Goal: Task Accomplishment & Management: Complete application form

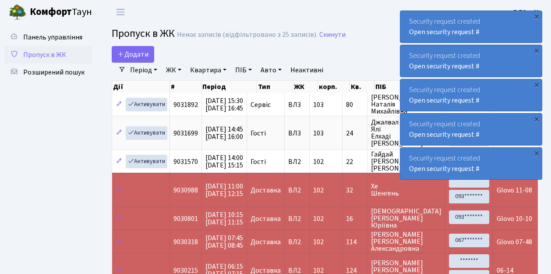
select select "25"
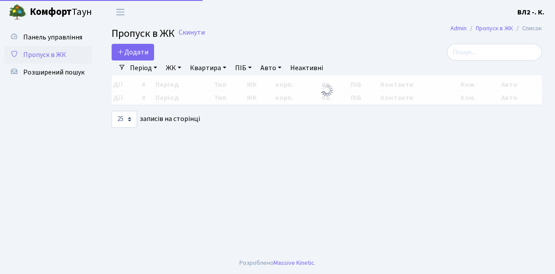
select select "25"
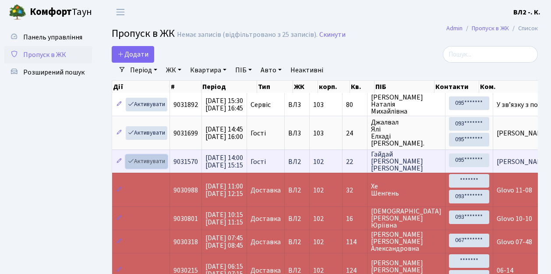
click at [162, 165] on link "Активувати" at bounding box center [147, 162] width 42 height 14
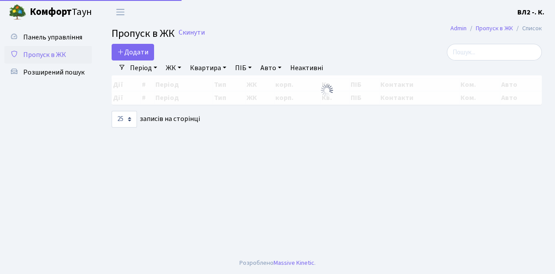
select select "25"
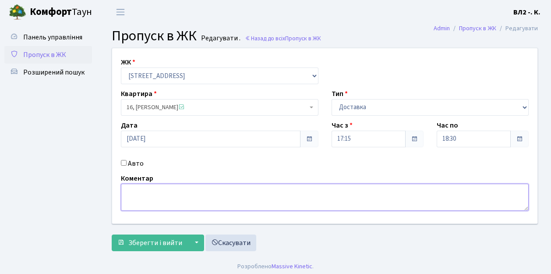
drag, startPoint x: 129, startPoint y: 187, endPoint x: 143, endPoint y: 191, distance: 14.4
click at [129, 187] on textarea at bounding box center [325, 196] width 408 height 27
type textarea "17-28"
click at [136, 244] on span "Зберегти і вийти" at bounding box center [155, 243] width 54 height 10
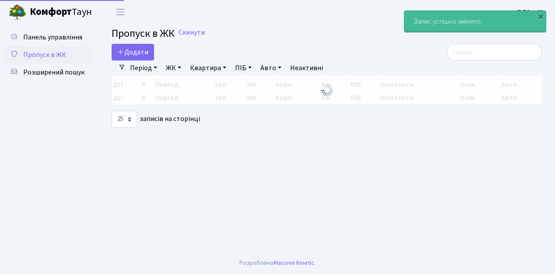
select select "25"
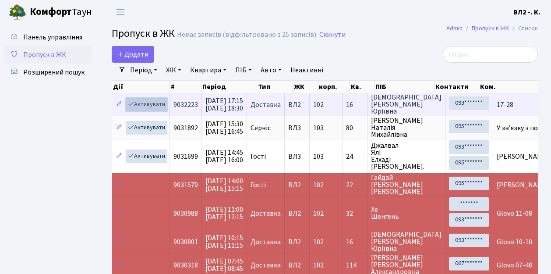
click at [163, 108] on link "Активувати" at bounding box center [147, 105] width 42 height 14
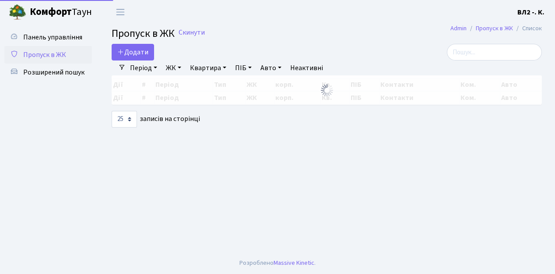
select select "25"
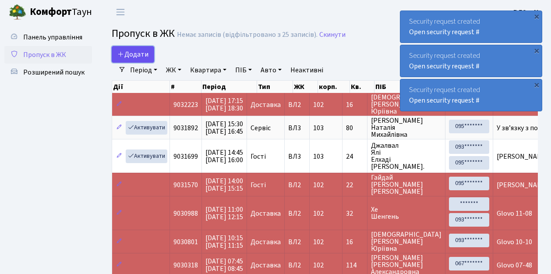
click at [150, 59] on link "Додати" at bounding box center [133, 54] width 42 height 17
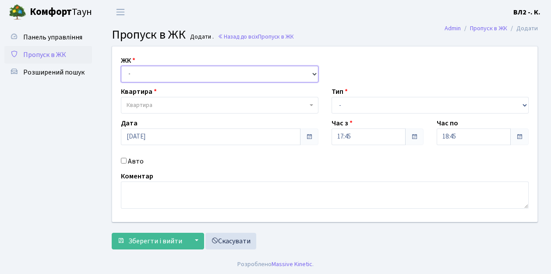
click at [315, 72] on select "- [STREET_ADDRESS][PERSON_NAME]" at bounding box center [219, 74] width 197 height 17
select select "317"
click at [121, 66] on select "- [STREET_ADDRESS][PERSON_NAME]" at bounding box center [219, 74] width 197 height 17
select select
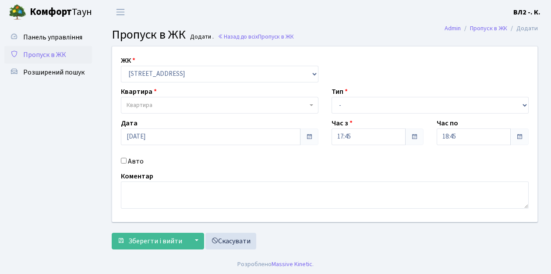
click at [311, 103] on span at bounding box center [312, 105] width 2 height 17
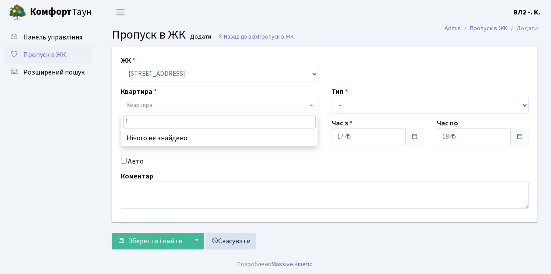
type input "16"
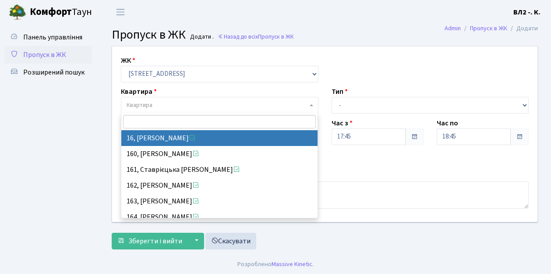
select select "37987"
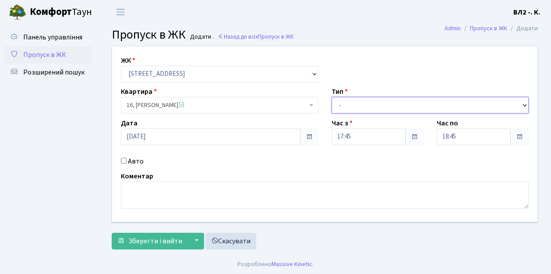
click at [526, 104] on select "- Доставка Таксі Гості Сервіс" at bounding box center [429, 105] width 197 height 17
select select "1"
click at [331, 97] on select "- Доставка Таксі Гості Сервіс" at bounding box center [429, 105] width 197 height 17
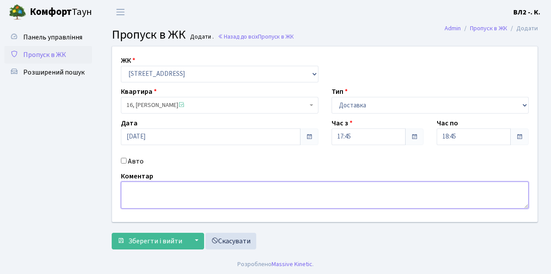
click at [129, 186] on textarea at bounding box center [325, 194] width 408 height 27
type textarea "П"
type textarea "Glovo 17-47"
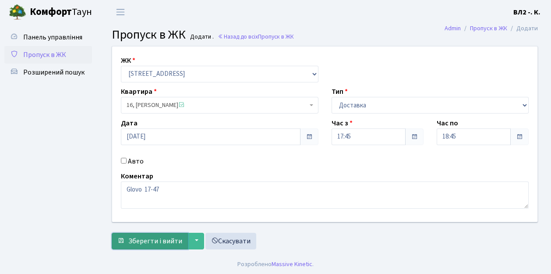
click at [135, 244] on span "Зберегти і вийти" at bounding box center [155, 241] width 54 height 10
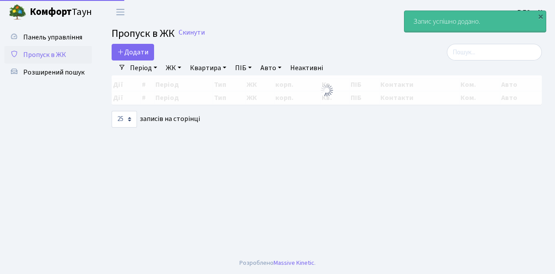
select select "25"
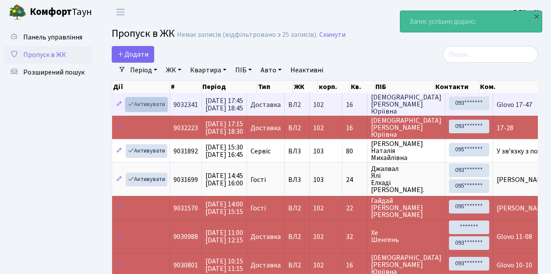
click at [162, 108] on link "Активувати" at bounding box center [147, 105] width 42 height 14
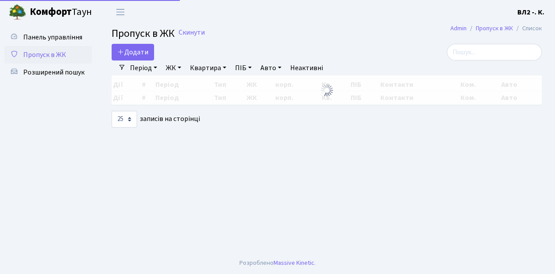
select select "25"
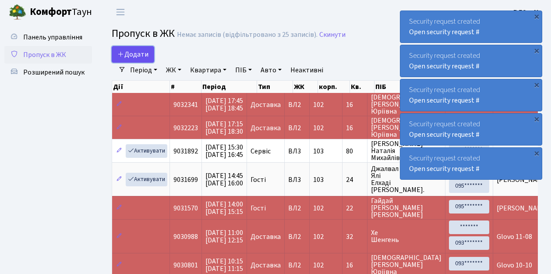
click at [150, 61] on link "Додати" at bounding box center [133, 54] width 42 height 17
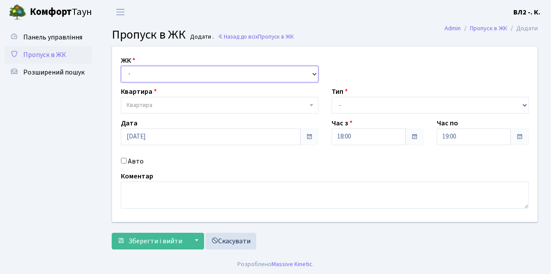
click at [313, 72] on select "- ВЛ1, Ужгородський пров., 4/1 ВЛ2, Голосіївський просп., 76 ВЛ3, пр.Голосіївсь…" at bounding box center [219, 74] width 197 height 17
select select "317"
click at [121, 66] on select "- ВЛ1, Ужгородський пров., 4/1 ВЛ2, Голосіївський просп., 76 ВЛ3, пр.Голосіївсь…" at bounding box center [219, 74] width 197 height 17
select select
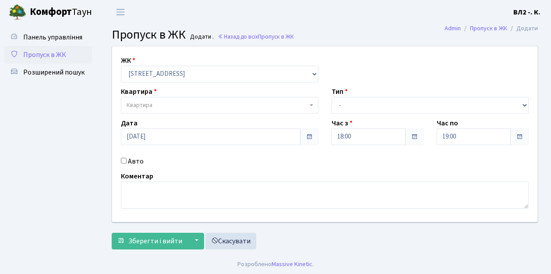
click at [310, 105] on b at bounding box center [311, 105] width 4 height 2
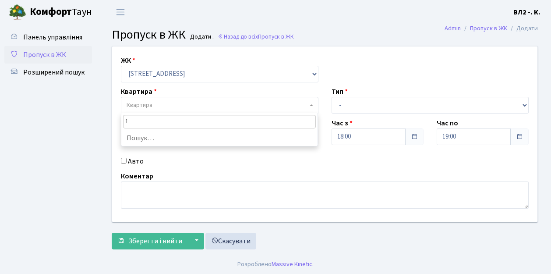
type input "16"
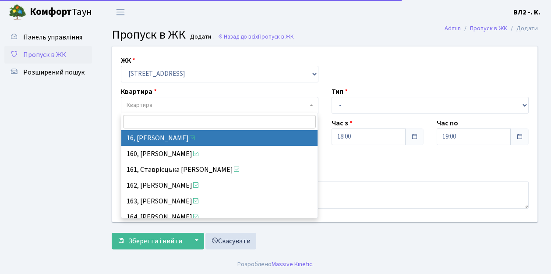
select select "37987"
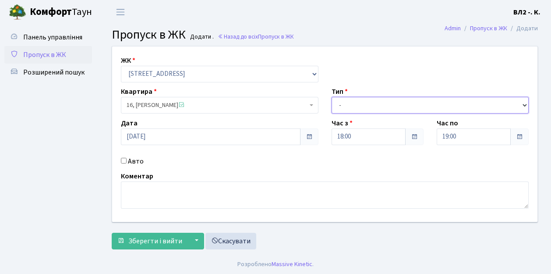
drag, startPoint x: 525, startPoint y: 103, endPoint x: 516, endPoint y: 104, distance: 9.3
click at [524, 103] on select "- Доставка Таксі Гості Сервіс" at bounding box center [429, 105] width 197 height 17
select select "1"
click at [331, 97] on select "- Доставка Таксі Гості Сервіс" at bounding box center [429, 105] width 197 height 17
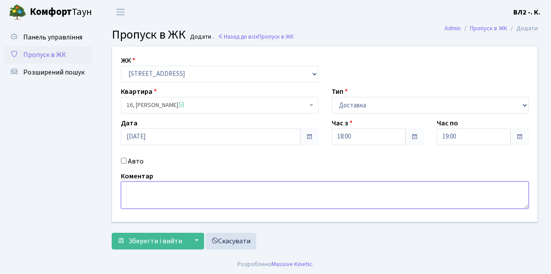
click at [137, 187] on textarea at bounding box center [325, 194] width 408 height 27
type textarea "18-06"
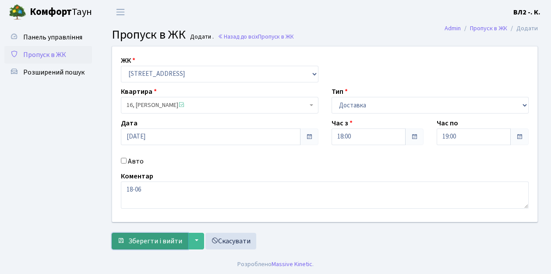
click at [148, 243] on span "Зберегти і вийти" at bounding box center [155, 241] width 54 height 10
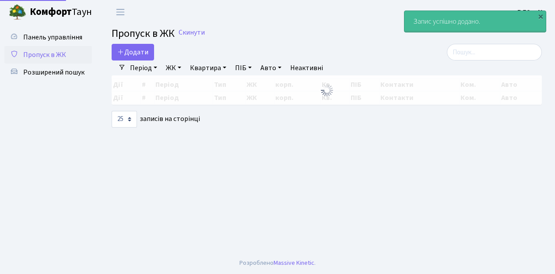
select select "25"
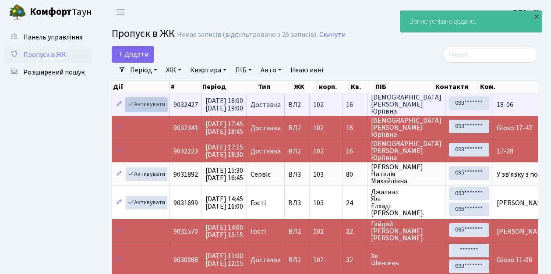
click at [164, 109] on link "Активувати" at bounding box center [147, 105] width 42 height 14
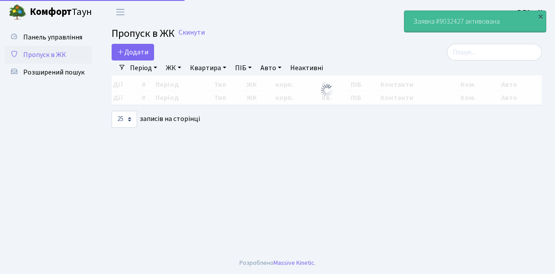
select select "25"
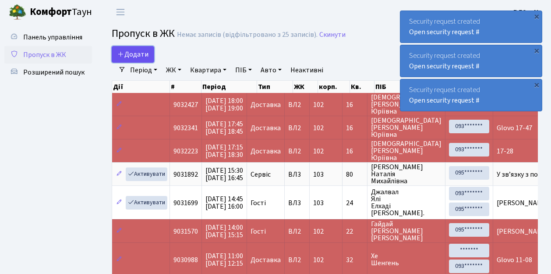
click at [150, 60] on link "Додати" at bounding box center [133, 54] width 42 height 17
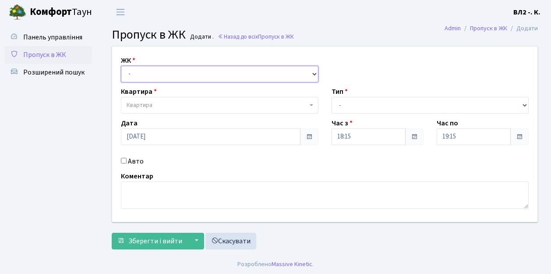
click at [313, 72] on select "- ВЛ1, Ужгородський пров., 4/1 ВЛ2, Голосіївський просп., 76 ВЛ3, пр.Голосіївсь…" at bounding box center [219, 74] width 197 height 17
select select "317"
click at [121, 66] on select "- [STREET_ADDRESS][PERSON_NAME]" at bounding box center [219, 74] width 197 height 17
select select
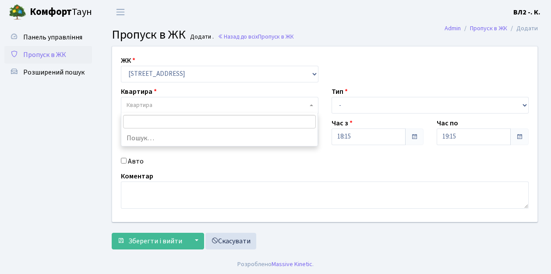
click at [309, 105] on span "Квартира" at bounding box center [219, 105] width 197 height 17
type input "31"
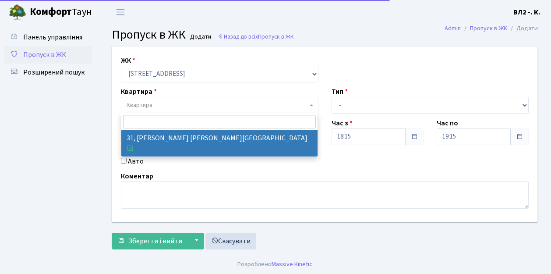
select select "38032"
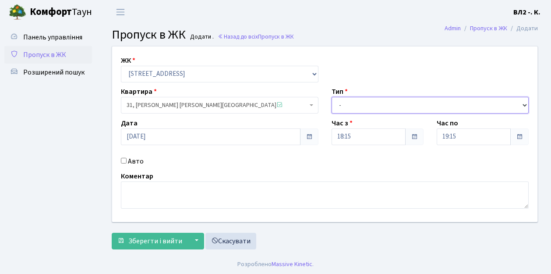
click at [524, 104] on select "- Доставка Таксі Гості Сервіс" at bounding box center [429, 105] width 197 height 17
select select "1"
click at [331, 97] on select "- Доставка Таксі Гості Сервіс" at bounding box center [429, 105] width 197 height 17
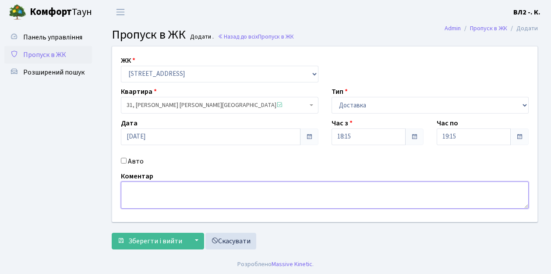
click at [130, 187] on textarea at bounding box center [325, 194] width 408 height 27
type textarea "Bolt 18-17"
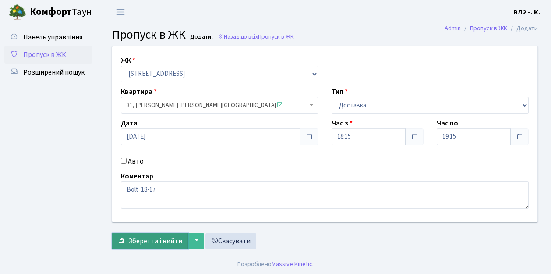
click at [144, 245] on button "Зберегти і вийти" at bounding box center [150, 240] width 76 height 17
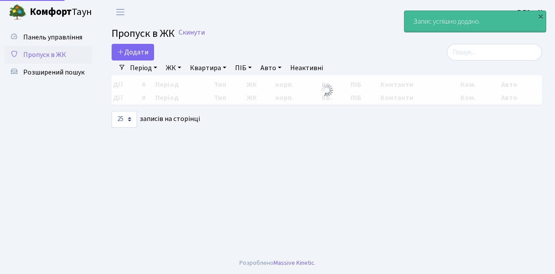
select select "25"
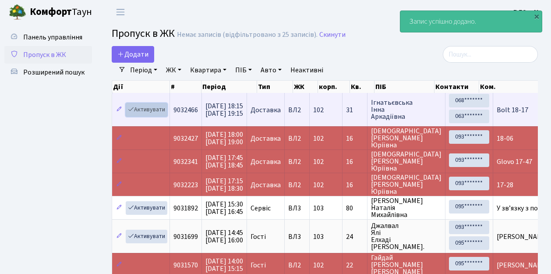
click at [163, 115] on link "Активувати" at bounding box center [147, 110] width 42 height 14
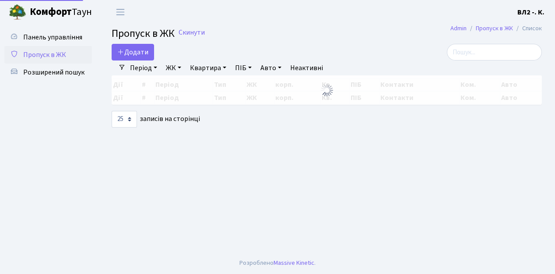
select select "25"
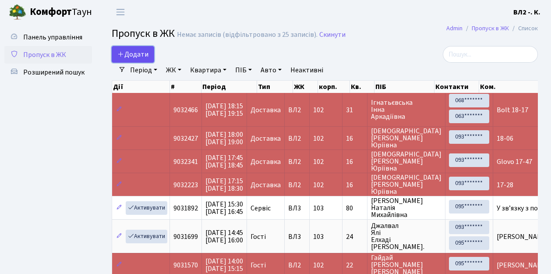
click at [150, 60] on link "Додати" at bounding box center [133, 54] width 42 height 17
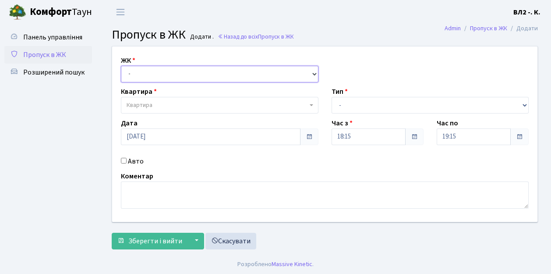
click at [314, 72] on select "- [STREET_ADDRESS][PERSON_NAME]" at bounding box center [219, 74] width 197 height 17
select select "317"
click at [121, 66] on select "- ВЛ1, Ужгородський пров., 4/1 ВЛ2, Голосіївський просп., 76 ВЛ3, пр.Голосіївсь…" at bounding box center [219, 74] width 197 height 17
select select
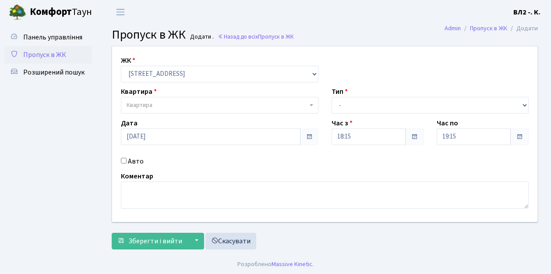
drag, startPoint x: 309, startPoint y: 105, endPoint x: 324, endPoint y: 100, distance: 15.4
click at [309, 105] on b at bounding box center [311, 105] width 4 height 2
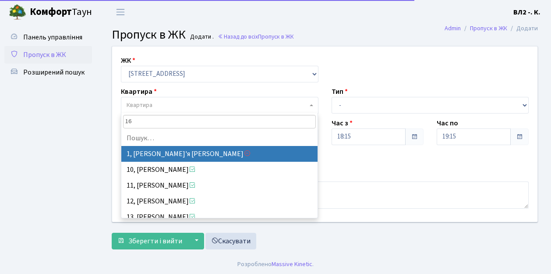
type input "163"
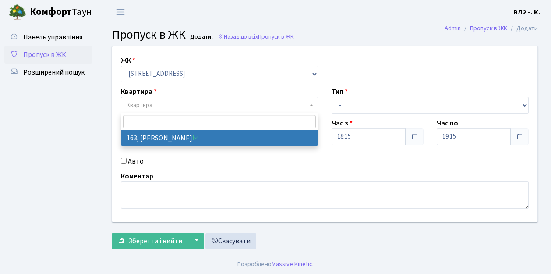
select select "38425"
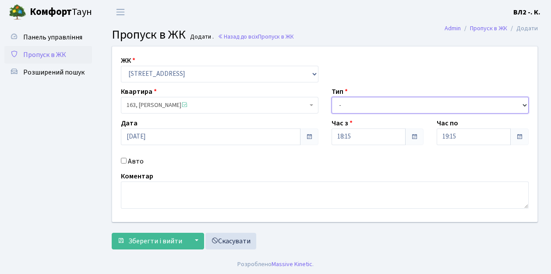
drag, startPoint x: 525, startPoint y: 104, endPoint x: 496, endPoint y: 100, distance: 29.7
click at [525, 104] on select "- Доставка Таксі Гості Сервіс" at bounding box center [429, 105] width 197 height 17
select select "1"
click at [331, 97] on select "- Доставка Таксі Гості Сервіс" at bounding box center [429, 105] width 197 height 17
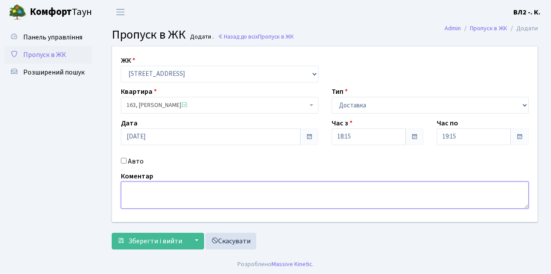
drag, startPoint x: 129, startPoint y: 188, endPoint x: 141, endPoint y: 187, distance: 12.7
click at [130, 187] on textarea at bounding box center [325, 194] width 408 height 27
type textarea "Вода 18-15"
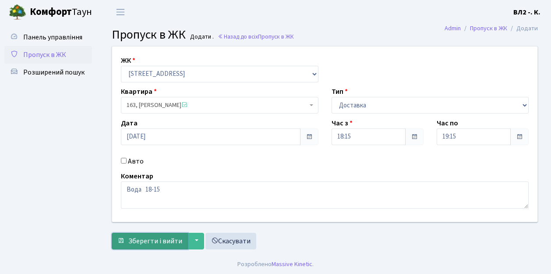
click at [138, 239] on span "Зберегти і вийти" at bounding box center [155, 241] width 54 height 10
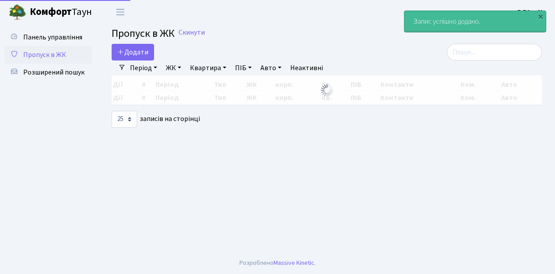
select select "25"
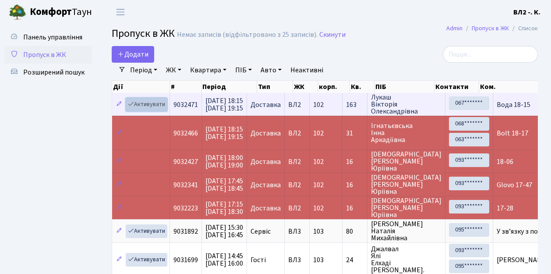
click at [163, 110] on link "Активувати" at bounding box center [147, 105] width 42 height 14
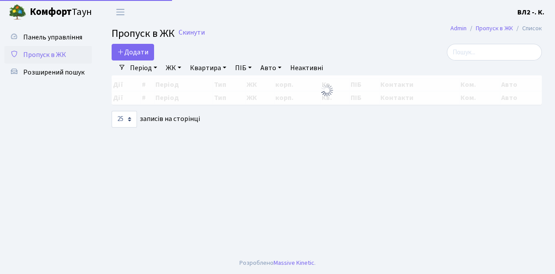
select select "25"
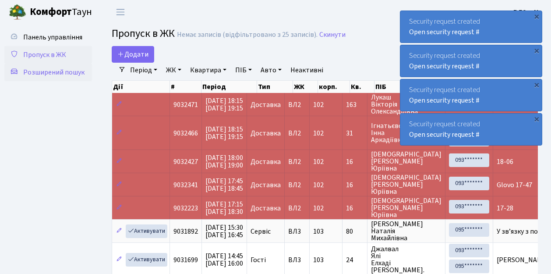
click at [54, 72] on span "Розширений пошук" at bounding box center [53, 72] width 61 height 10
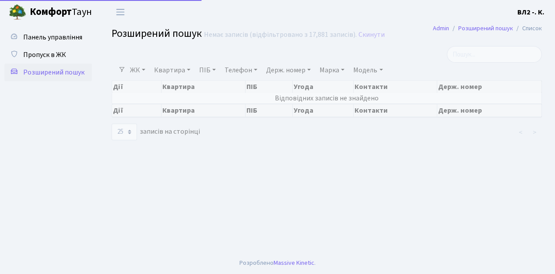
select select "25"
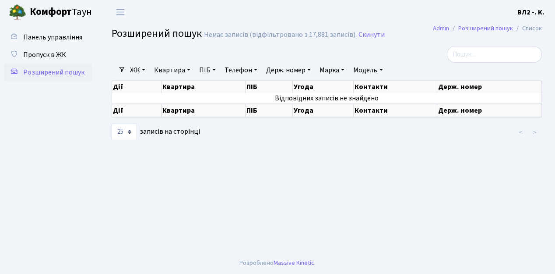
click at [189, 69] on link "Квартира" at bounding box center [172, 70] width 43 height 15
type input "177"
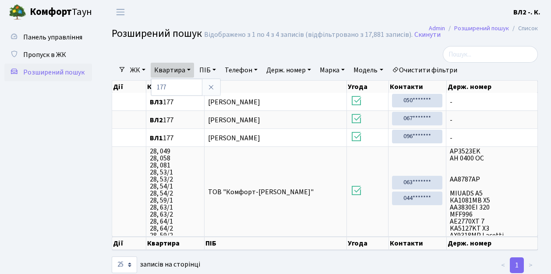
drag, startPoint x: 56, startPoint y: 217, endPoint x: 16, endPoint y: 172, distance: 60.2
click at [16, 173] on ul "Панель управління Пропуск в ЖК Розширений пошук" at bounding box center [48, 148] width 88 height 241
click at [42, 55] on span "Пропуск в ЖК" at bounding box center [44, 55] width 43 height 10
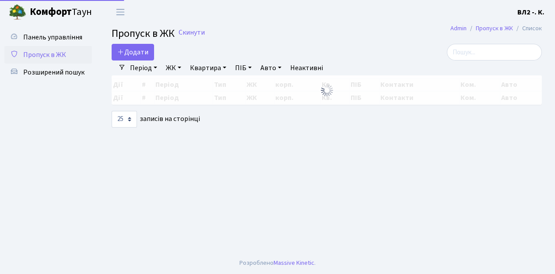
select select "25"
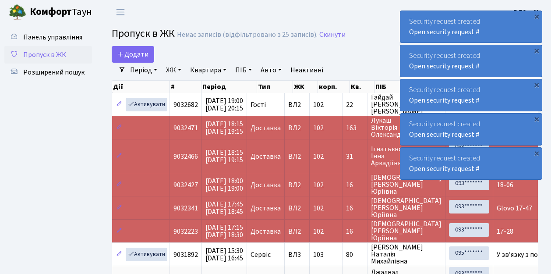
click at [35, 162] on ul "Панель управління Пропуск в ЖК Розширений пошук" at bounding box center [48, 248] width 88 height 441
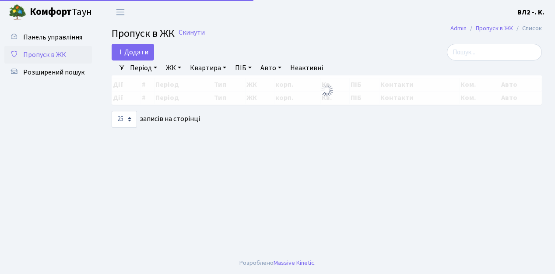
select select "25"
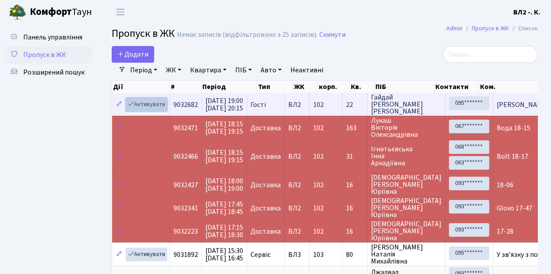
click at [164, 110] on link "Активувати" at bounding box center [147, 105] width 42 height 14
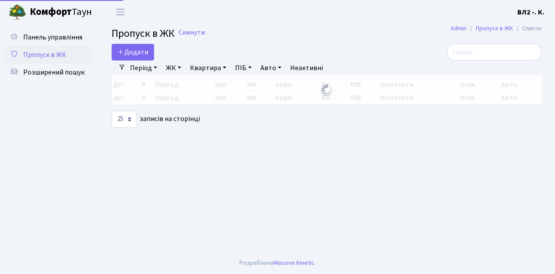
select select "25"
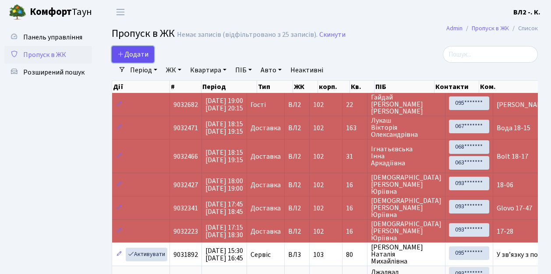
click at [151, 60] on link "Додати" at bounding box center [133, 54] width 42 height 17
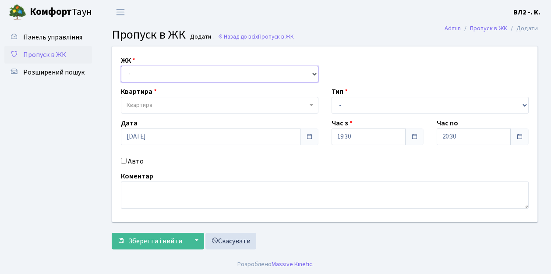
click at [314, 73] on select "- ВЛ1, Ужгородський пров., 4/1 ВЛ2, Голосіївський просп., 76 ВЛ3, пр.Голосіївсь…" at bounding box center [219, 74] width 197 height 17
select select "317"
click at [121, 66] on select "- ВЛ1, Ужгородський пров., 4/1 ВЛ2, Голосіївський просп., 76 ВЛ3, пр.Голосіївсь…" at bounding box center [219, 74] width 197 height 17
select select
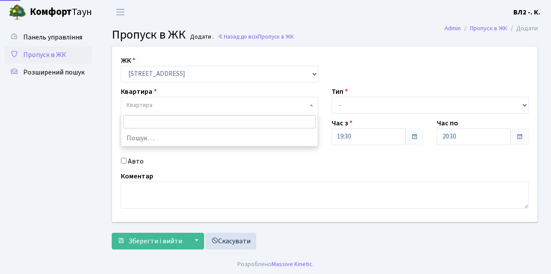
click at [309, 103] on span "Квартира" at bounding box center [219, 105] width 197 height 17
type input "28"
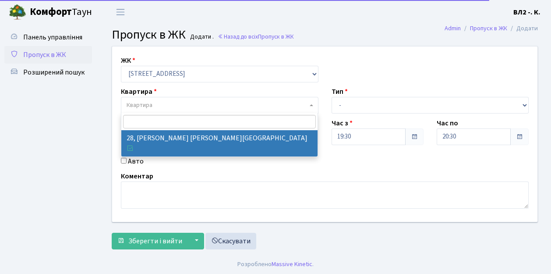
select select "38023"
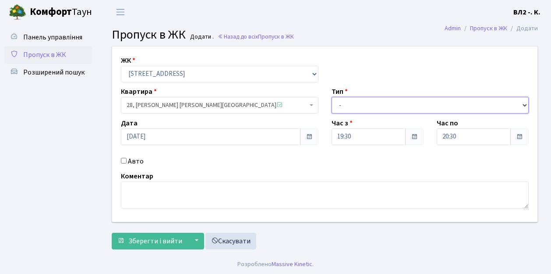
click at [524, 102] on select "- Доставка Таксі Гості Сервіс" at bounding box center [429, 105] width 197 height 17
select select "1"
click at [331, 97] on select "- Доставка Таксі Гості Сервіс" at bounding box center [429, 105] width 197 height 17
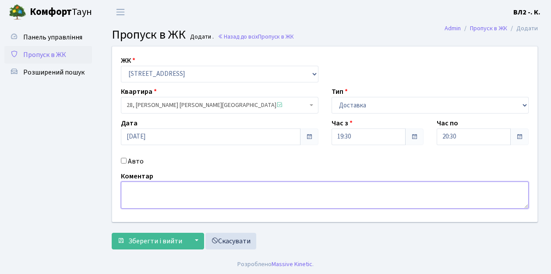
click at [133, 186] on textarea at bounding box center [325, 194] width 408 height 27
type textarea "19-32"
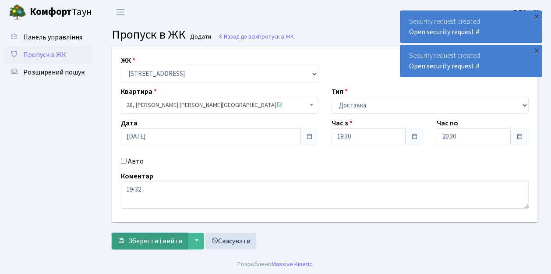
click at [143, 242] on span "Зберегти і вийти" at bounding box center [155, 241] width 54 height 10
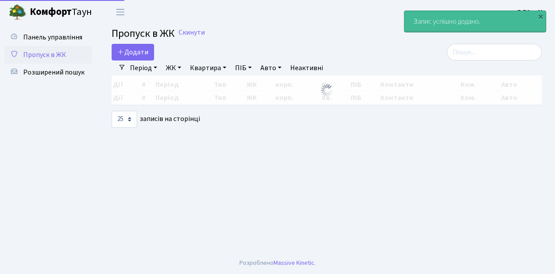
select select "25"
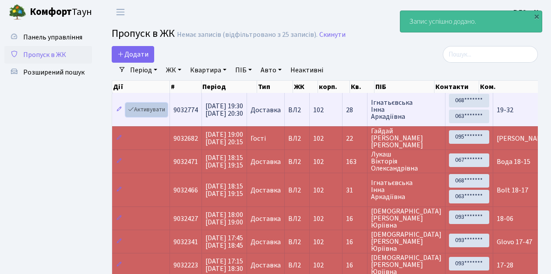
click at [164, 114] on link "Активувати" at bounding box center [147, 110] width 42 height 14
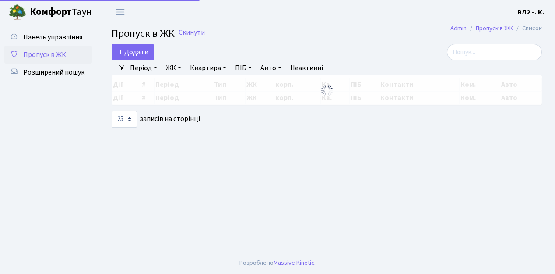
select select "25"
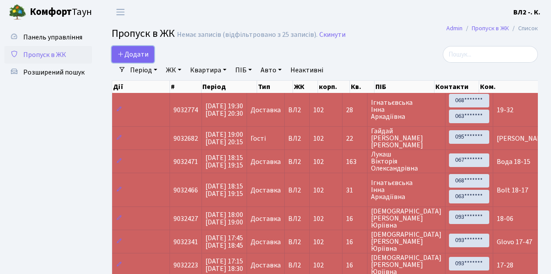
drag, startPoint x: 149, startPoint y: 59, endPoint x: 136, endPoint y: 109, distance: 51.3
click at [150, 59] on link "Додати" at bounding box center [133, 54] width 42 height 17
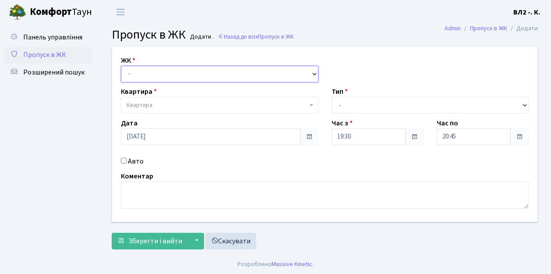
click at [312, 73] on select "- ВЛ1, Ужгородський пров., 4/1 ВЛ2, Голосіївський просп., 76 ВЛ3, пр.Голосіївсь…" at bounding box center [219, 74] width 197 height 17
select select "317"
click at [121, 66] on select "- ВЛ1, Ужгородський пров., 4/1 ВЛ2, Голосіївський просп., 76 ВЛ3, пр.Голосіївсь…" at bounding box center [219, 74] width 197 height 17
select select
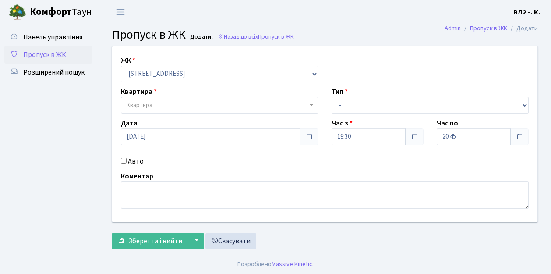
click at [312, 104] on b at bounding box center [311, 105] width 4 height 2
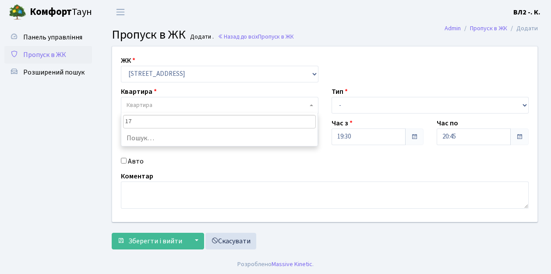
type input "175"
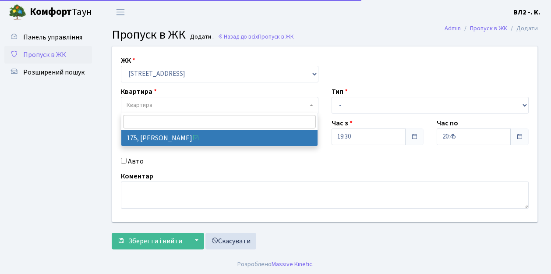
select select "38461"
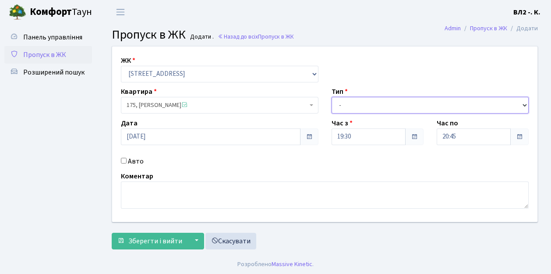
click at [524, 103] on select "- Доставка Таксі Гості Сервіс" at bounding box center [429, 105] width 197 height 17
select select "1"
click at [331, 97] on select "- Доставка Таксі Гості Сервіс" at bounding box center [429, 105] width 197 height 17
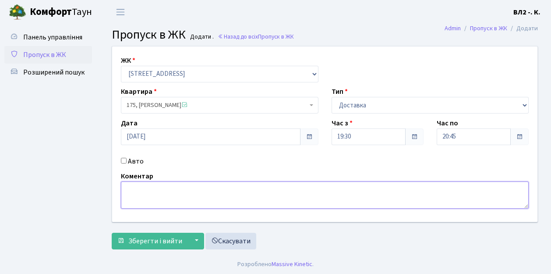
click at [127, 188] on textarea at bounding box center [325, 194] width 408 height 27
type textarea "19-40"
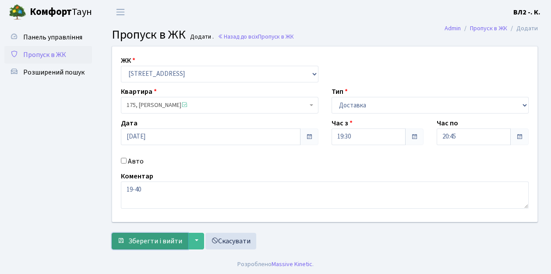
click at [138, 242] on span "Зберегти і вийти" at bounding box center [155, 241] width 54 height 10
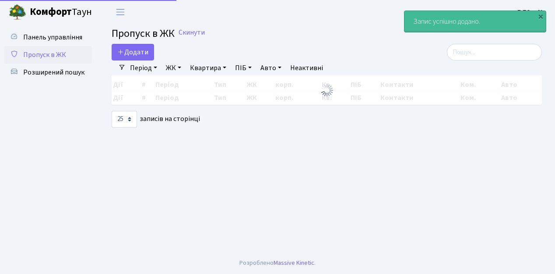
select select "25"
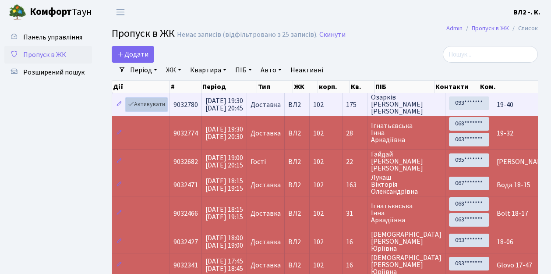
click at [166, 109] on link "Активувати" at bounding box center [147, 105] width 42 height 14
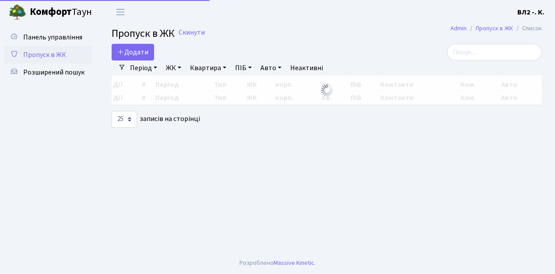
select select "25"
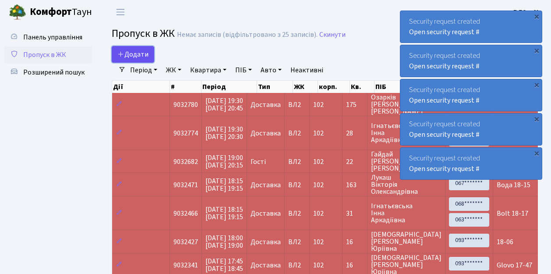
click at [150, 61] on link "Додати" at bounding box center [133, 54] width 42 height 17
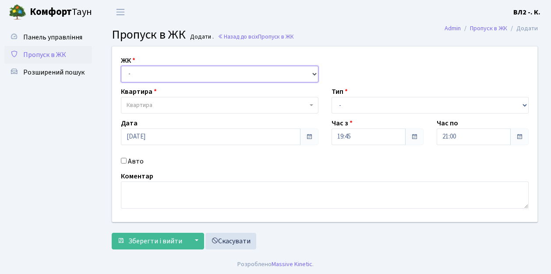
drag, startPoint x: 315, startPoint y: 71, endPoint x: 310, endPoint y: 72, distance: 4.9
click at [315, 71] on select "- ВЛ1, Ужгородський пров., 4/1 ВЛ2, Голосіївський просп., 76 ВЛ3, пр.Голосіївсь…" at bounding box center [219, 74] width 197 height 17
select select "317"
click at [121, 66] on select "- ВЛ1, Ужгородський пров., 4/1 ВЛ2, Голосіївський просп., 76 ВЛ3, пр.Голосіївсь…" at bounding box center [219, 74] width 197 height 17
select select
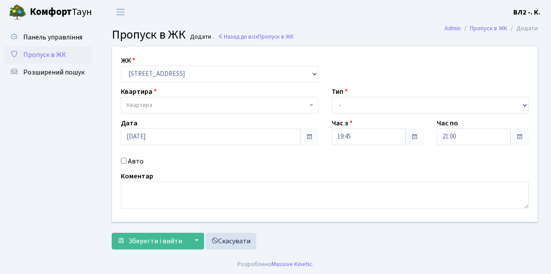
click at [312, 103] on span at bounding box center [312, 105] width 2 height 17
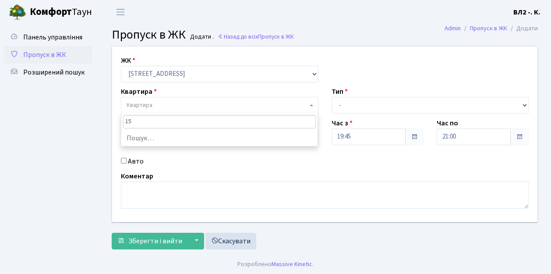
type input "157"
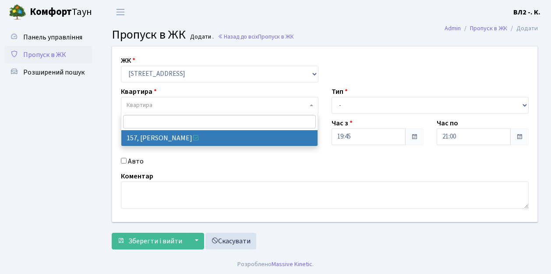
select select "38407"
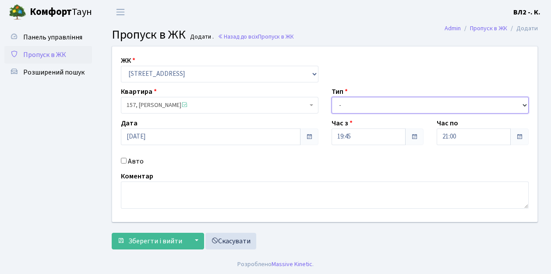
click at [524, 106] on select "- Доставка Таксі Гості Сервіс" at bounding box center [429, 105] width 197 height 17
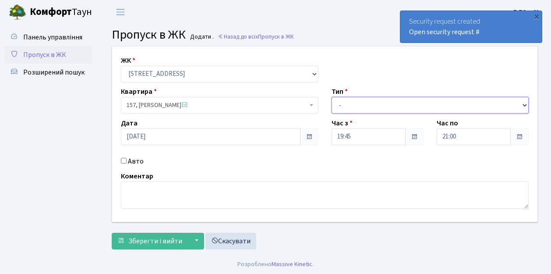
select select "1"
click at [331, 97] on select "- Доставка Таксі Гості Сервіс" at bounding box center [429, 105] width 197 height 17
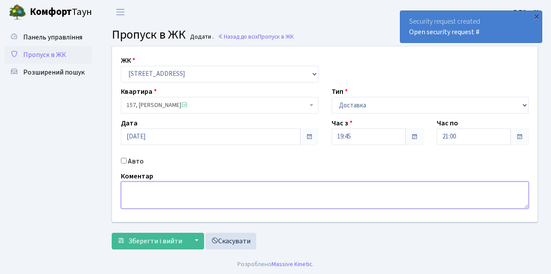
click at [126, 185] on textarea at bounding box center [325, 194] width 408 height 27
type textarea "Glovo 19-54"
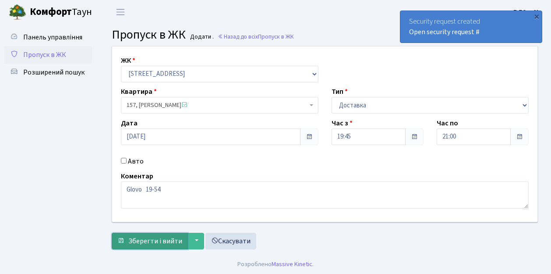
click at [139, 243] on span "Зберегти і вийти" at bounding box center [155, 241] width 54 height 10
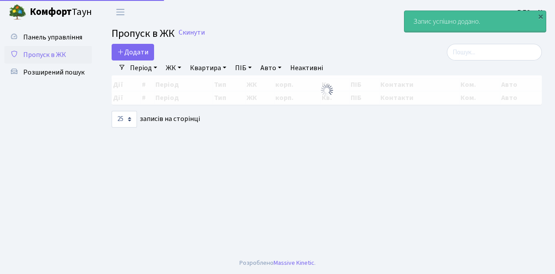
select select "25"
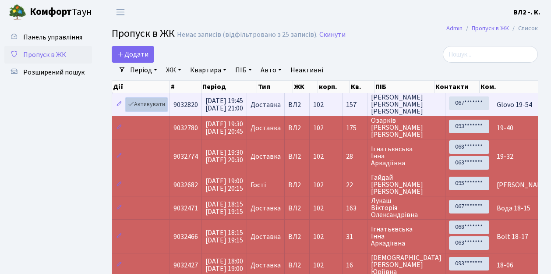
click at [164, 109] on link "Активувати" at bounding box center [147, 105] width 42 height 14
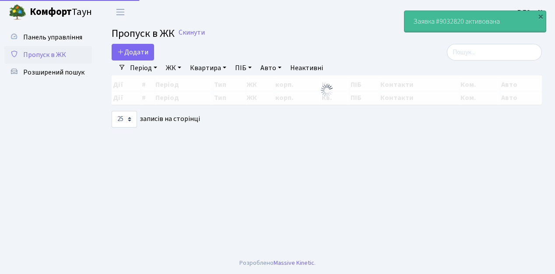
select select "25"
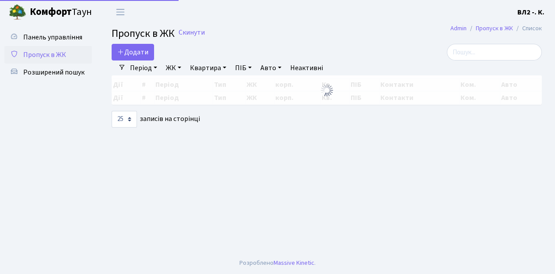
select select "25"
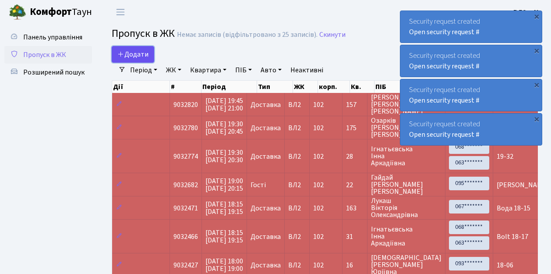
click at [149, 59] on link "Додати" at bounding box center [133, 54] width 42 height 17
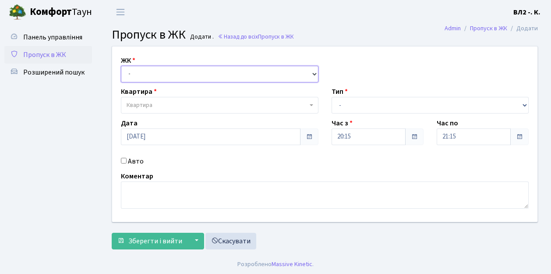
click at [313, 73] on select "- [STREET_ADDRESS][PERSON_NAME]" at bounding box center [219, 74] width 197 height 17
select select "317"
click at [121, 66] on select "- [STREET_ADDRESS][PERSON_NAME]" at bounding box center [219, 74] width 197 height 17
select select
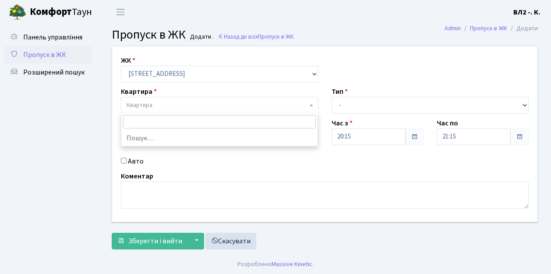
click at [309, 102] on span "Квартира" at bounding box center [219, 105] width 197 height 17
type input "126"
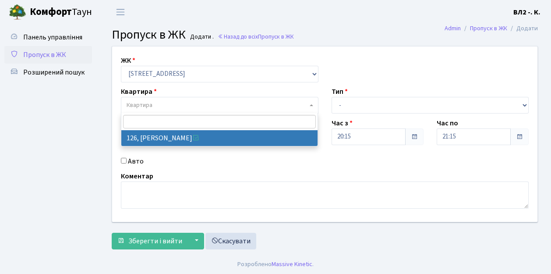
select select "38314"
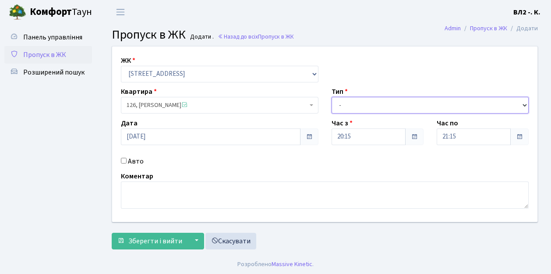
click at [524, 104] on select "- Доставка Таксі Гості Сервіс" at bounding box center [429, 105] width 197 height 17
select select "1"
click at [331, 97] on select "- Доставка Таксі Гості Сервіс" at bounding box center [429, 105] width 197 height 17
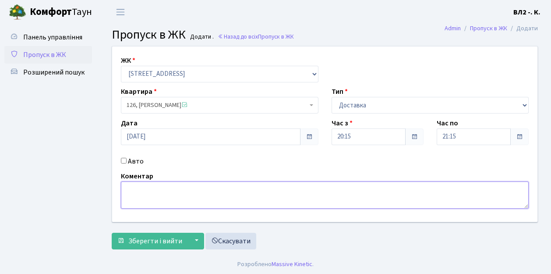
click at [134, 185] on textarea at bounding box center [325, 194] width 408 height 27
type textarea "Glovo 20-22"
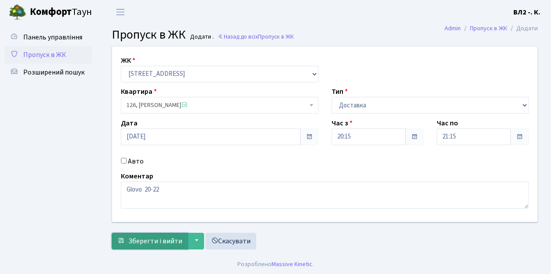
click at [137, 239] on span "Зберегти і вийти" at bounding box center [155, 241] width 54 height 10
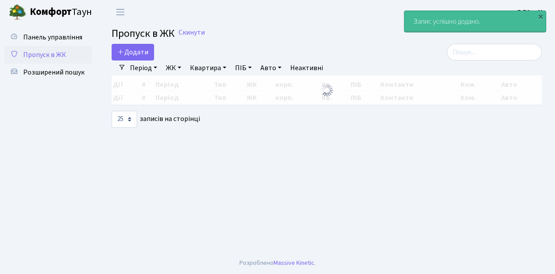
select select "25"
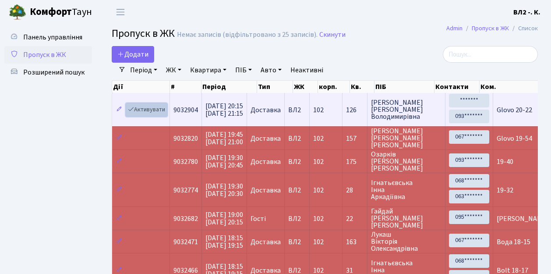
click at [165, 115] on link "Активувати" at bounding box center [147, 110] width 42 height 14
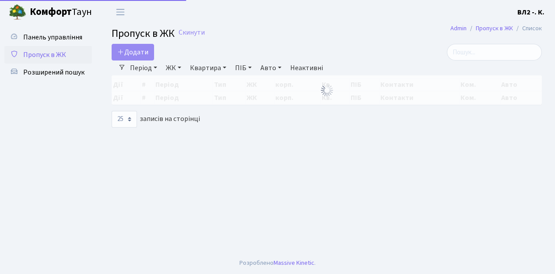
select select "25"
